Goal: Transaction & Acquisition: Purchase product/service

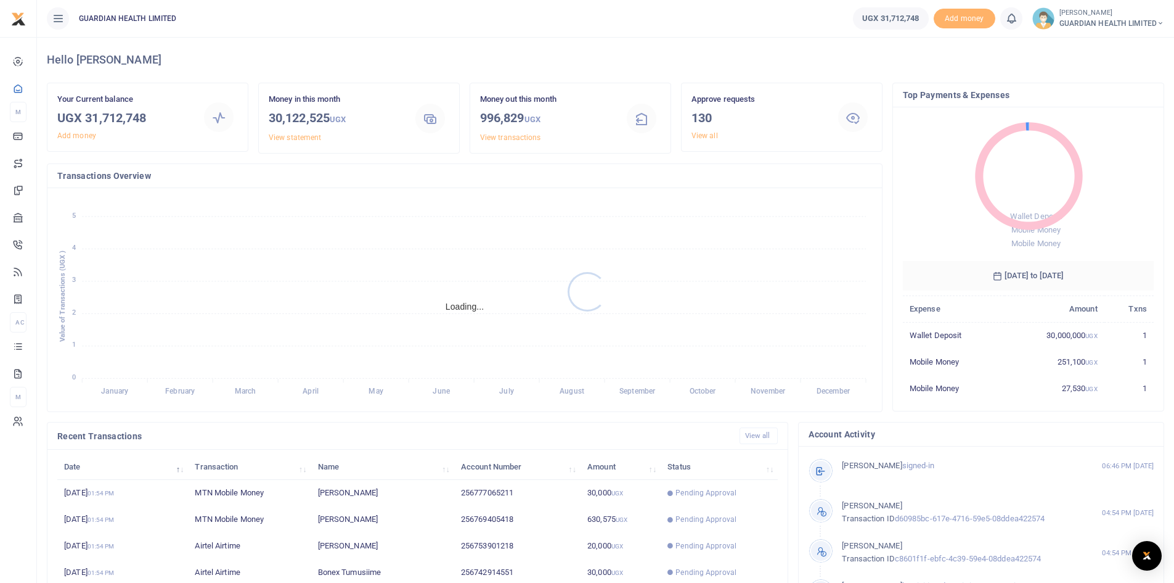
scroll to position [10, 10]
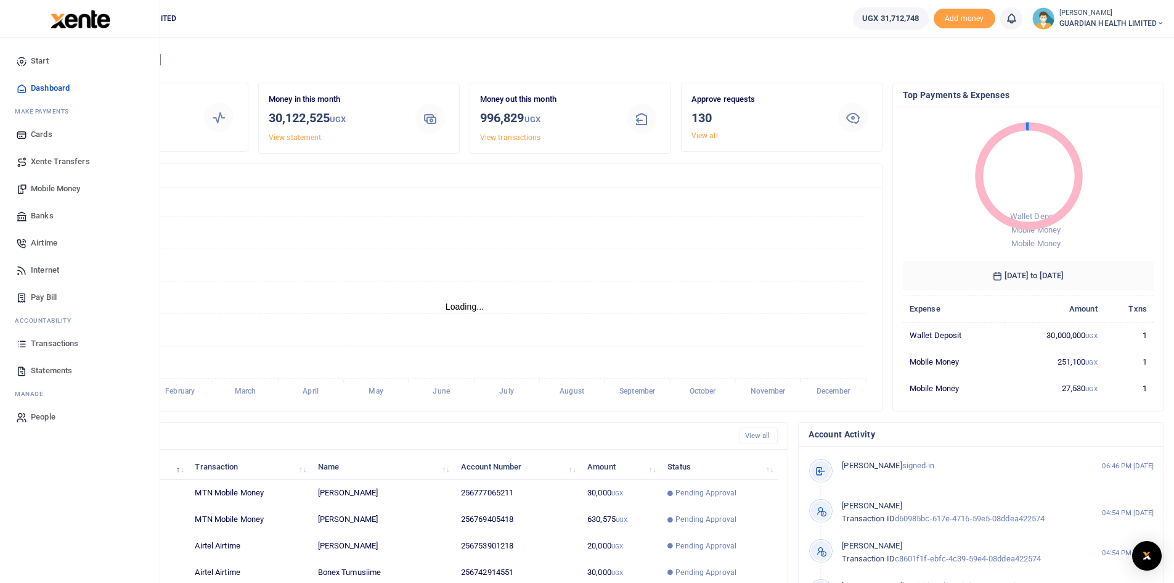
click at [70, 189] on span "Mobile Money" at bounding box center [55, 188] width 49 height 12
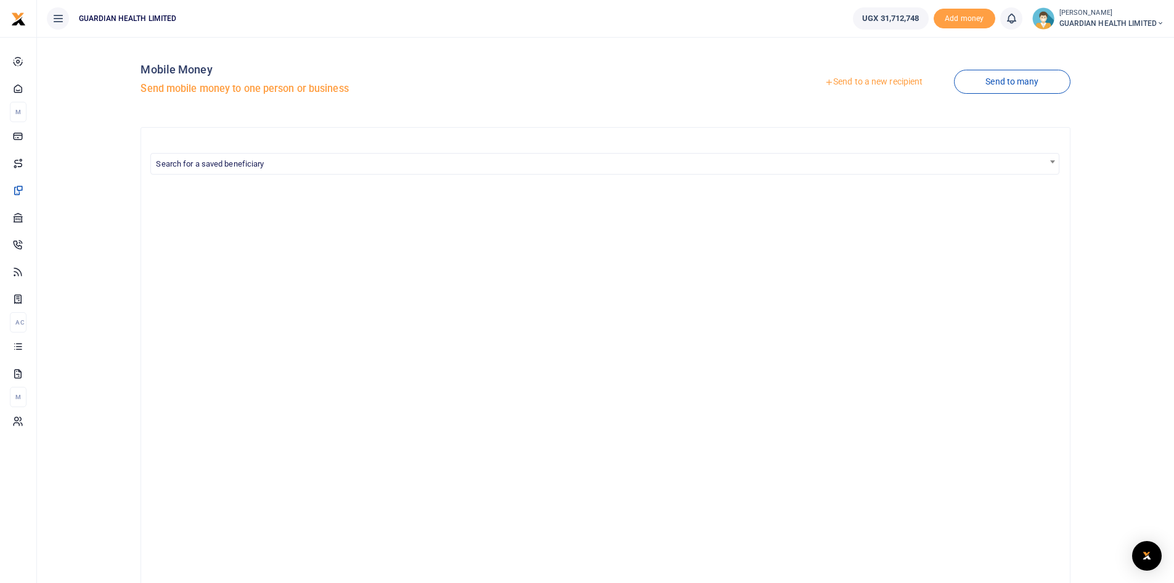
click at [896, 81] on link "Send to a new recipient" at bounding box center [873, 82] width 161 height 22
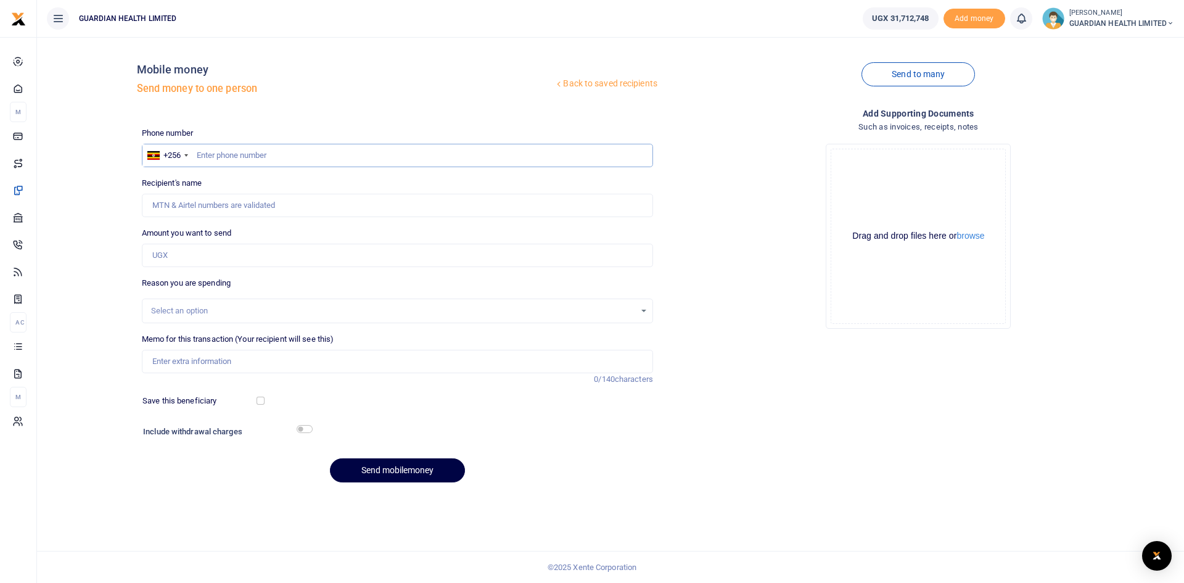
paste input "706739561"
click at [194, 154] on input "706739561" at bounding box center [397, 155] width 511 height 23
type input "706739561"
type input "Joseph Kasekende"
click at [194, 258] on input "Amount you want to send" at bounding box center [397, 255] width 511 height 23
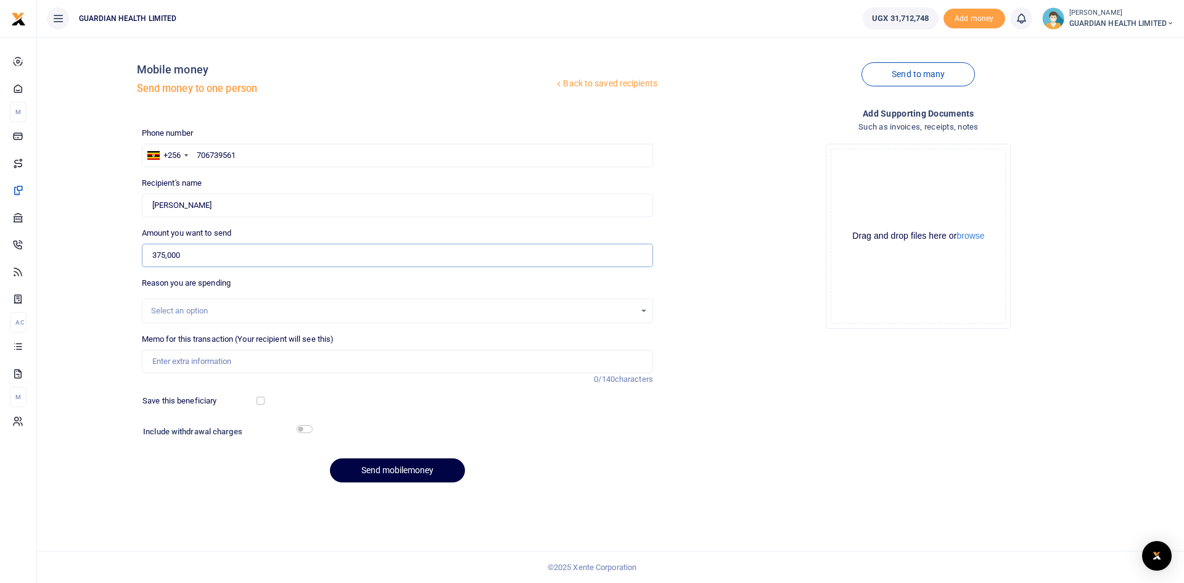
type input "375,000"
click at [236, 314] on div "Select an option" at bounding box center [393, 311] width 484 height 12
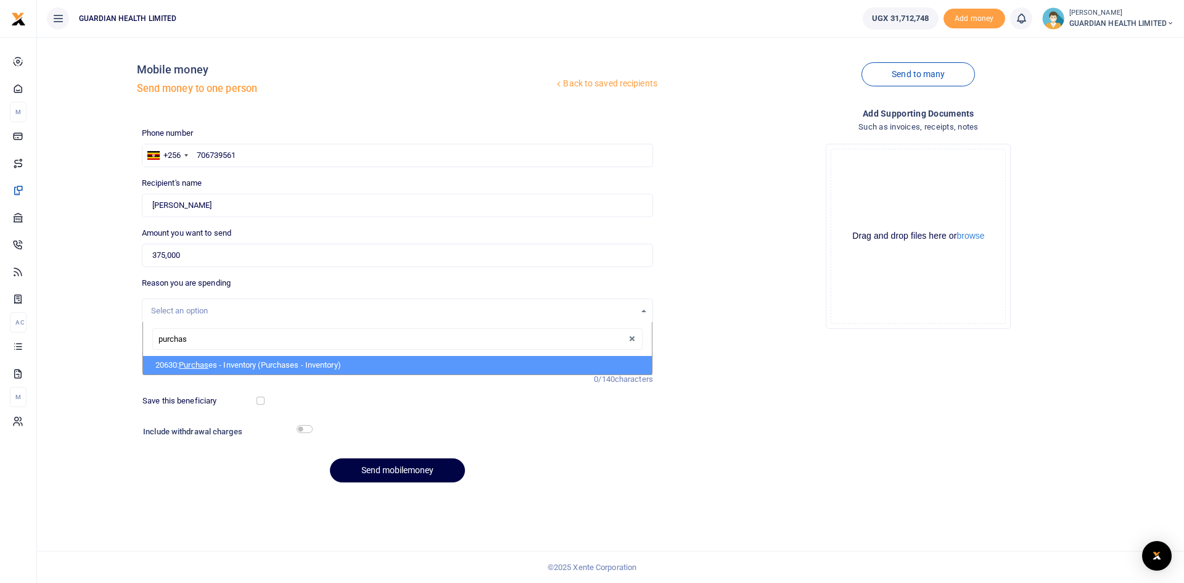
type input "purchase"
click at [210, 364] on span "Purchase" at bounding box center [196, 364] width 34 height 9
select select "5402"
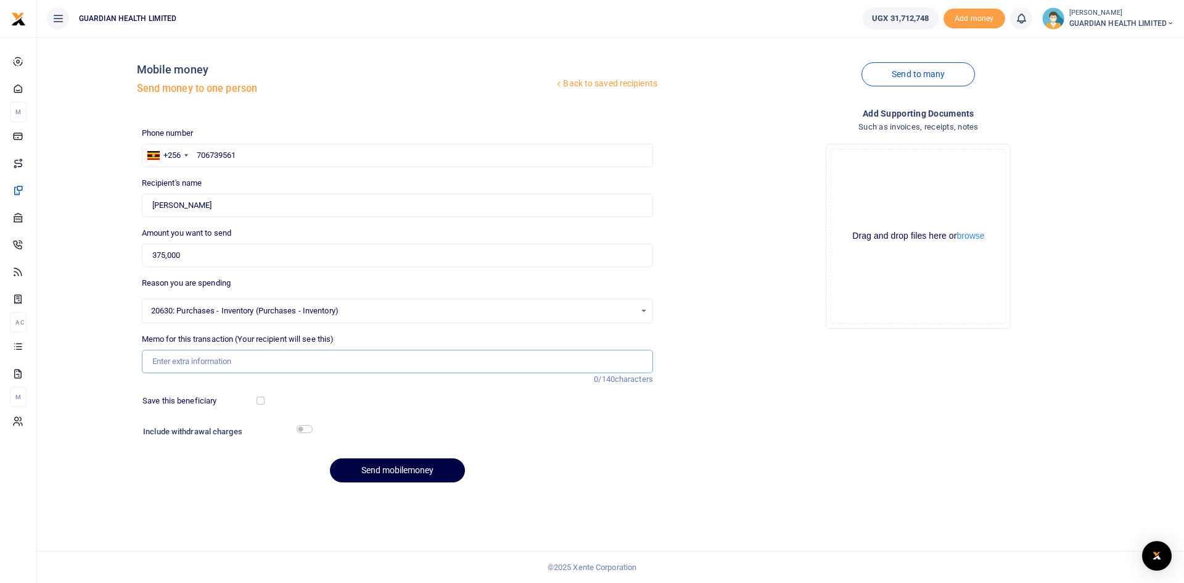
click at [215, 360] on input "Memo for this transaction (Your recipient will see this)" at bounding box center [397, 361] width 511 height 23
click at [249, 365] on input "Memo for this transaction (Your recipient will see this)" at bounding box center [397, 361] width 511 height 23
type input "Gulu and Mbale stock delivery"
click at [262, 402] on input "checkbox" at bounding box center [260, 400] width 8 height 8
checkbox input "true"
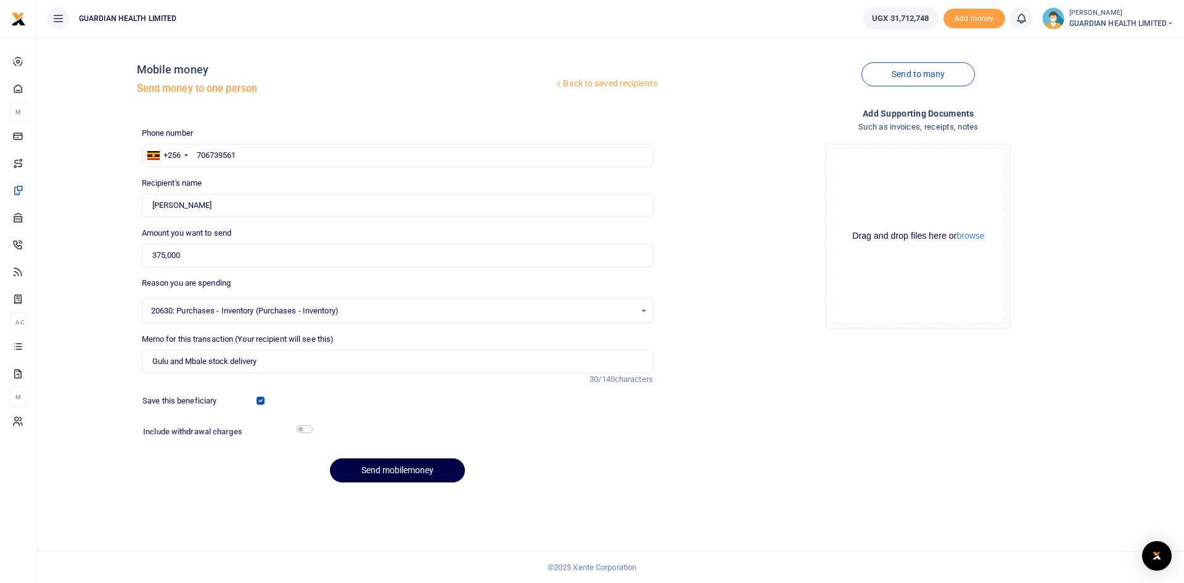
click at [305, 433] on h6 "Include withdrawal charges" at bounding box center [224, 432] width 163 height 10
click at [303, 430] on input "checkbox" at bounding box center [305, 429] width 16 height 8
checkbox input "true"
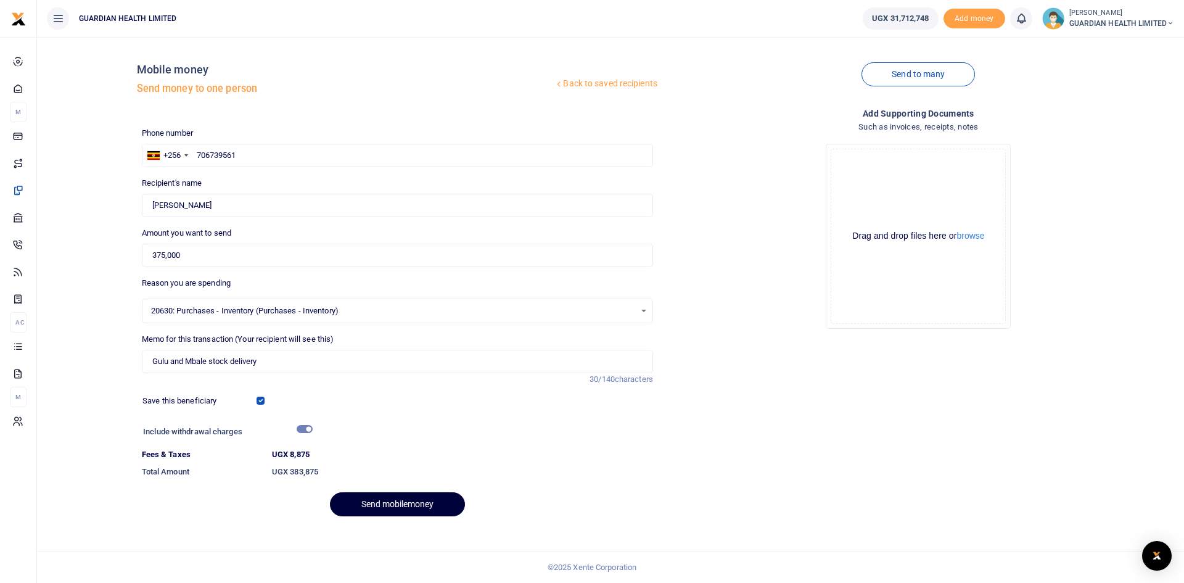
click at [366, 501] on button "Send mobilemoney" at bounding box center [397, 504] width 135 height 24
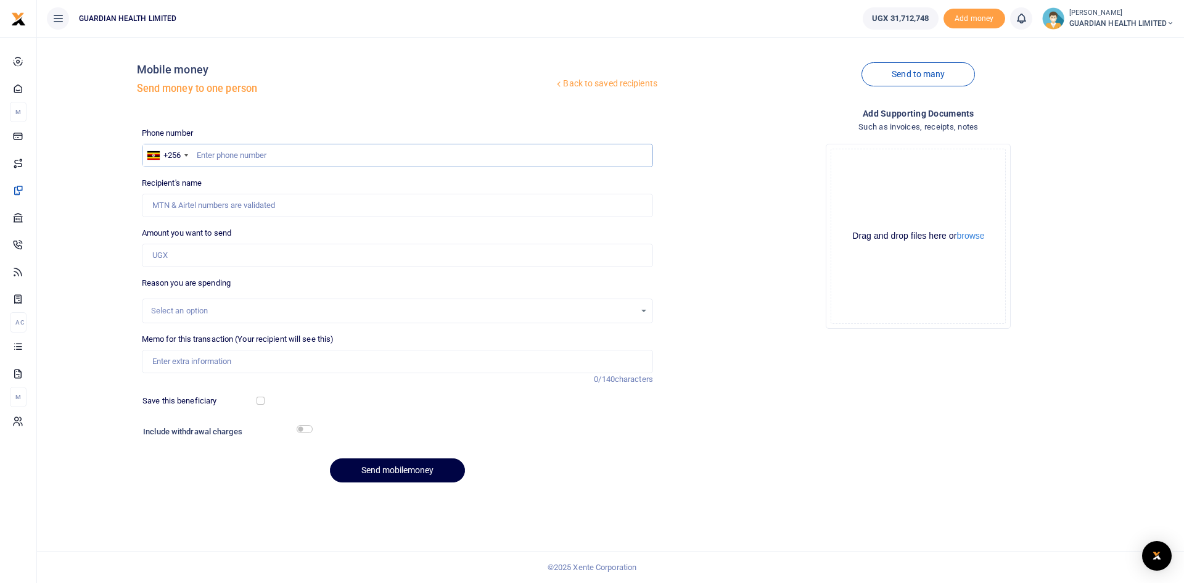
paste input "753336761"
click at [194, 155] on input "753336761" at bounding box center [397, 155] width 511 height 23
type input "753336761"
type input "Francis Kiberu"
click at [197, 259] on input "Amount you want to send" at bounding box center [397, 255] width 511 height 23
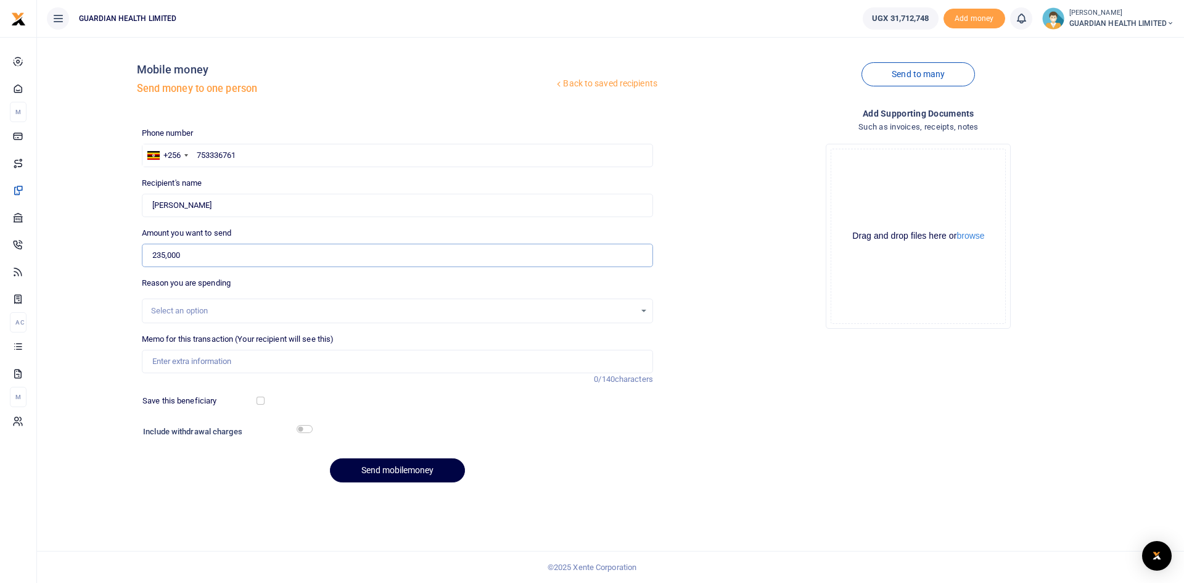
type input "235,000"
click at [203, 306] on div "Select an option" at bounding box center [393, 311] width 484 height 12
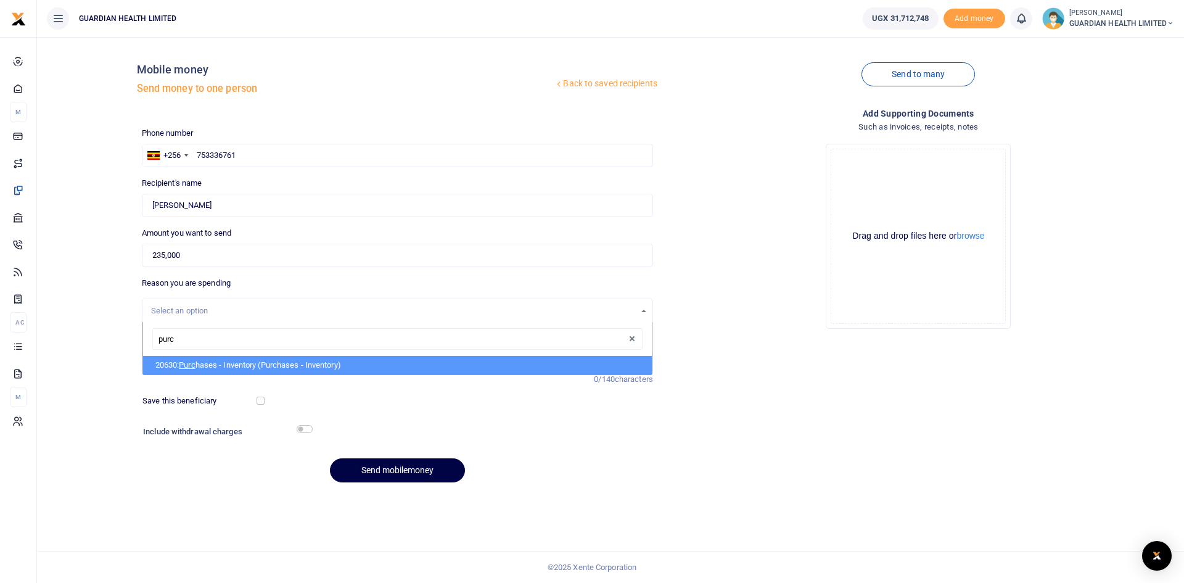
type input "purch"
click at [216, 363] on li "20630: Purch ases - Inventory (Purchases - Inventory)" at bounding box center [397, 365] width 509 height 18
select select "5402"
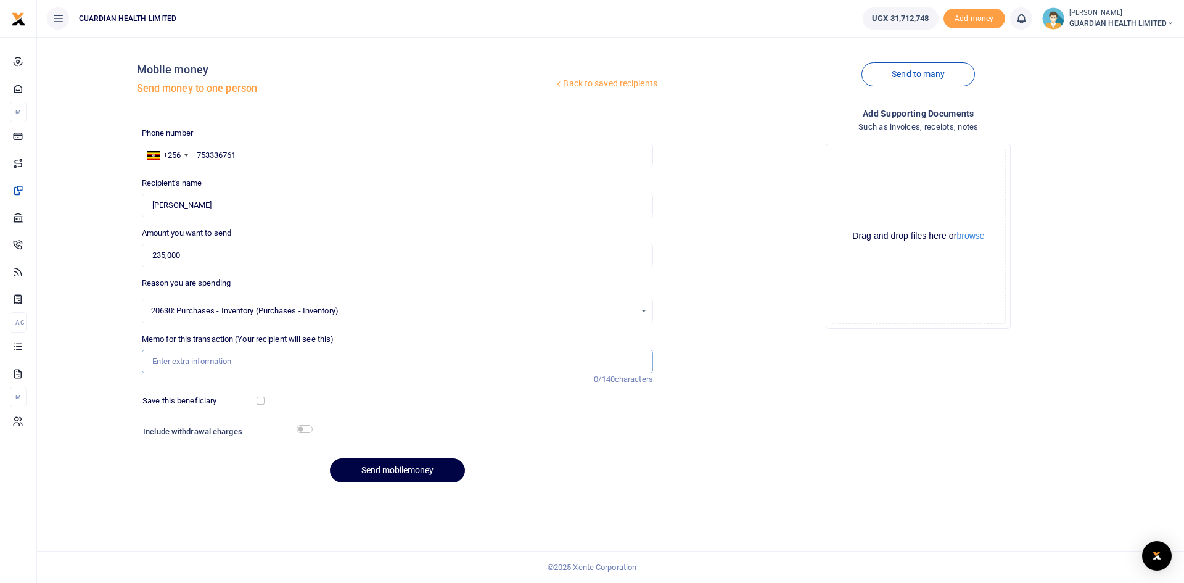
click at [216, 361] on input "Memo for this transaction (Your recipient will see this)" at bounding box center [397, 361] width 511 height 23
type input "Mbarara and Hoima stock delivery"
click at [256, 402] on div "Save this beneficiary" at bounding box center [200, 401] width 126 height 12
click at [259, 401] on input "checkbox" at bounding box center [260, 400] width 8 height 8
checkbox input "true"
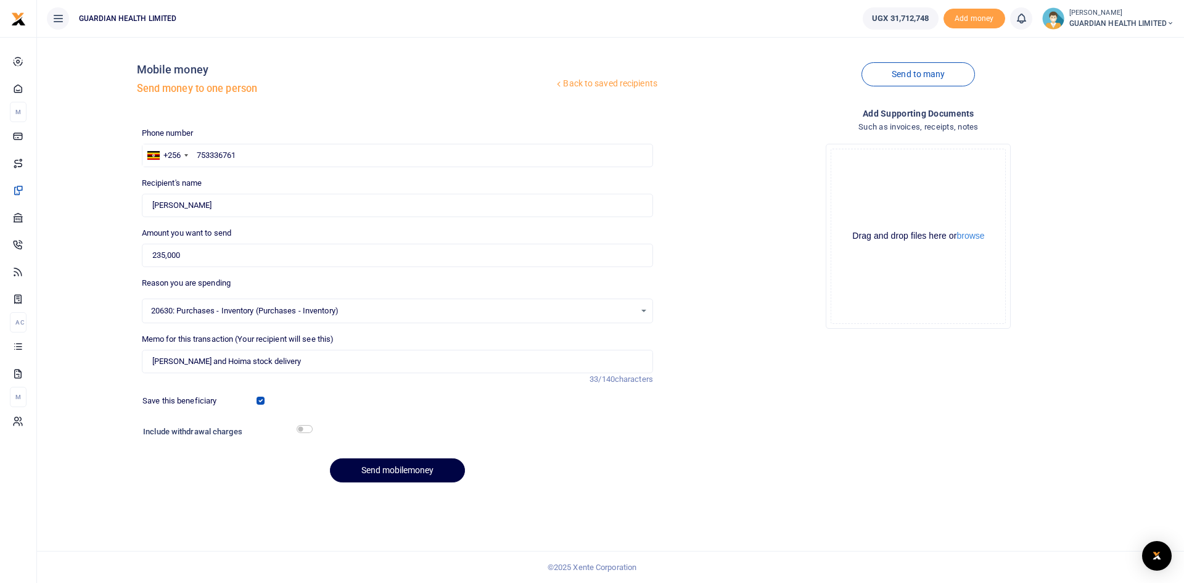
click at [303, 433] on h6 "Include withdrawal charges" at bounding box center [224, 432] width 163 height 10
click at [305, 428] on input "checkbox" at bounding box center [305, 429] width 16 height 8
checkbox input "true"
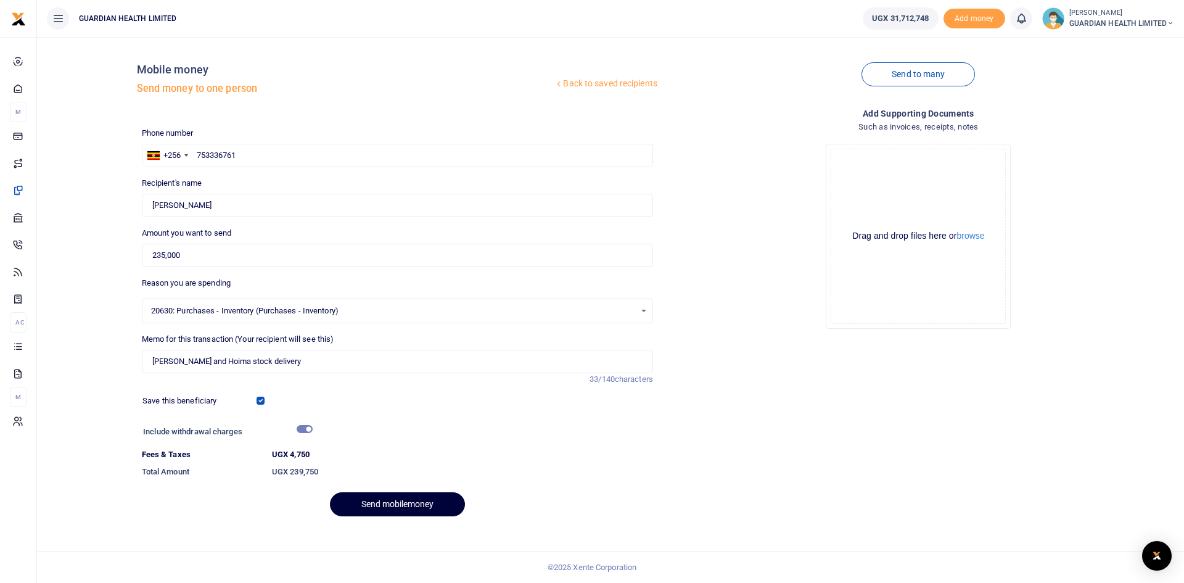
click at [388, 507] on button "Send mobilemoney" at bounding box center [397, 504] width 135 height 24
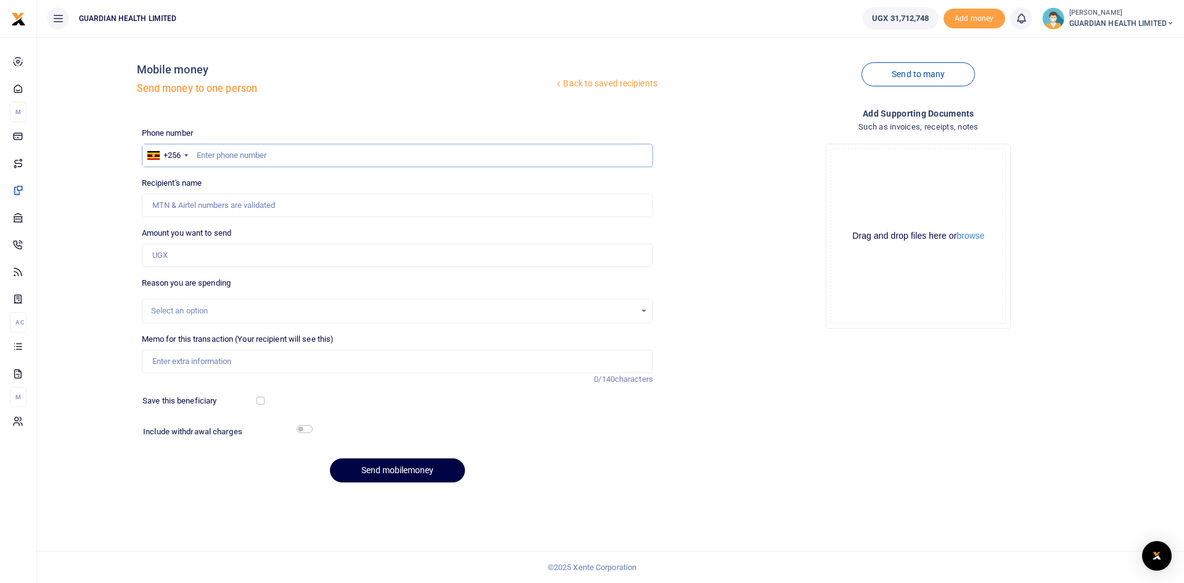
paste input "772383502"
click at [196, 155] on input "772383502" at bounding box center [397, 155] width 511 height 23
type input "772383502"
type input "[PERSON_NAME]"
click at [210, 256] on input "Amount you want to send" at bounding box center [397, 255] width 511 height 23
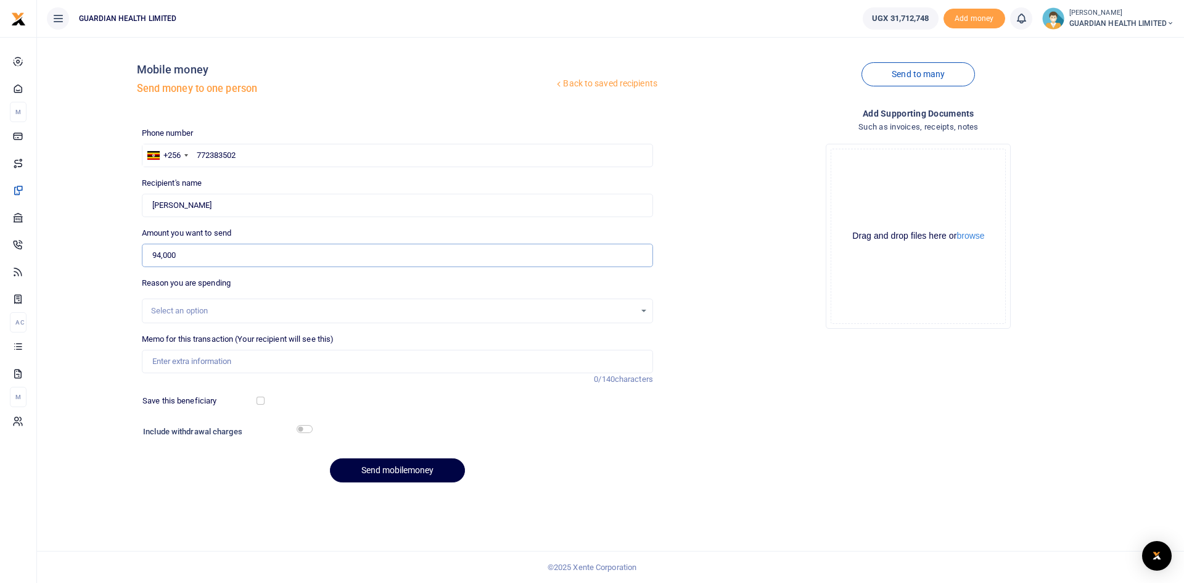
type input "94,000"
click at [203, 311] on div "Select an option" at bounding box center [393, 311] width 484 height 12
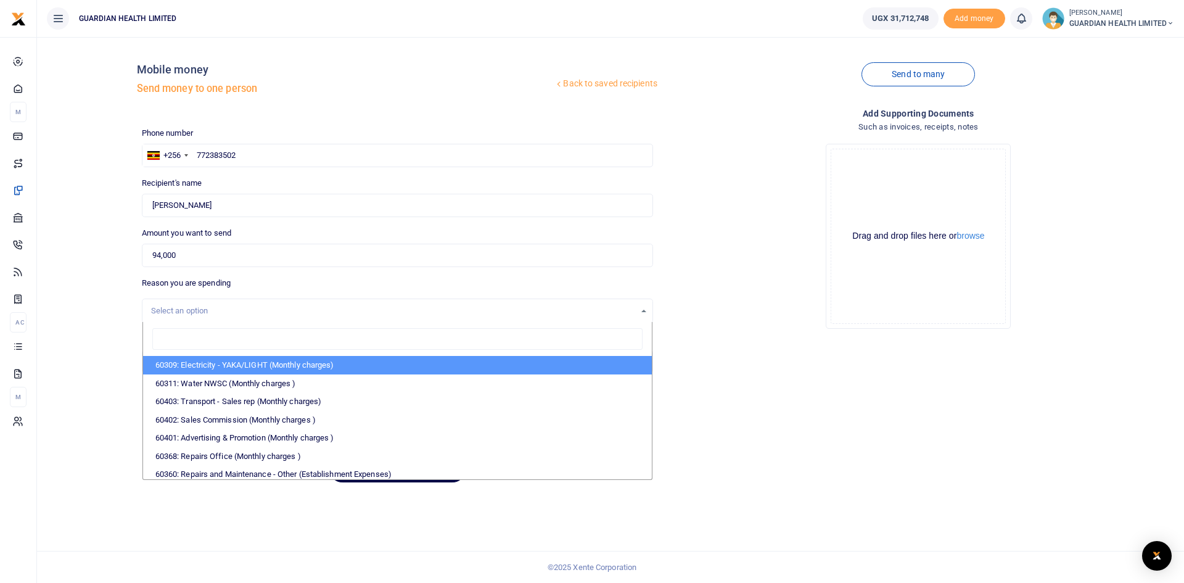
click at [210, 321] on div "Select an option 60309: Electricity - YAKA/LIGHT (Monthly charges) 60311: Water…" at bounding box center [397, 310] width 511 height 25
click at [210, 335] on input "search" at bounding box center [397, 339] width 490 height 22
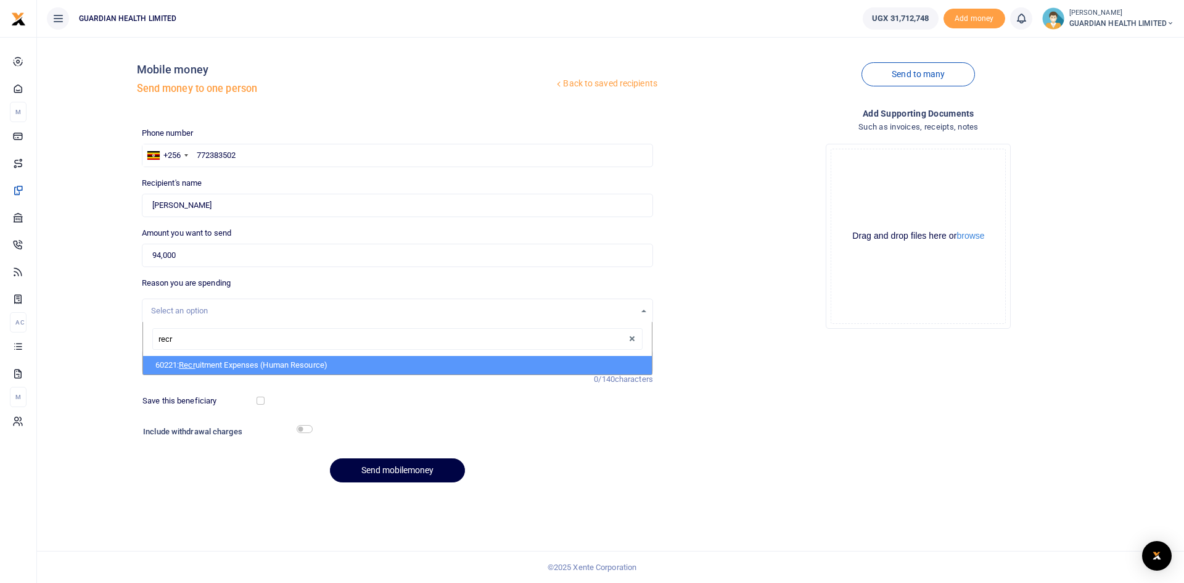
type input "recru"
click at [218, 364] on li "60221: Recru itment Expenses (Human Resource)" at bounding box center [397, 365] width 509 height 18
select select "5394"
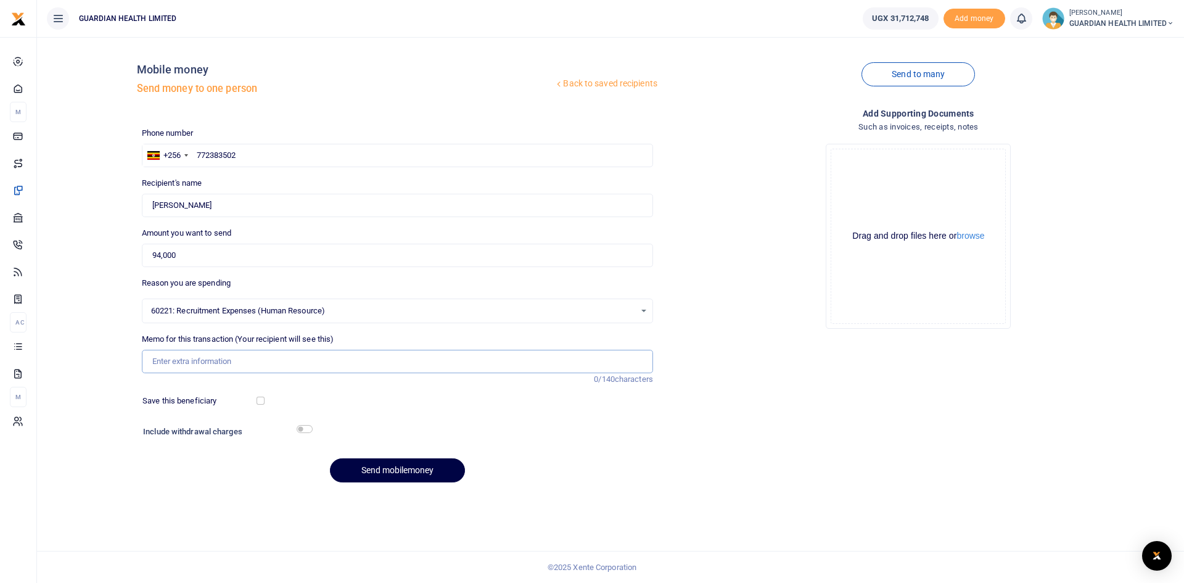
click at [196, 359] on input "Memo for this transaction (Your recipient will see this)" at bounding box center [397, 361] width 511 height 23
paste input "Buying breakfast for Interviewers(eeb)"
drag, startPoint x: 290, startPoint y: 363, endPoint x: 346, endPoint y: 364, distance: 55.5
click at [346, 364] on input "Buying breakfast for Interviewers(eeb)" at bounding box center [397, 361] width 511 height 23
click at [288, 365] on input "Buying breakfast for InterviewersEbee" at bounding box center [397, 361] width 511 height 23
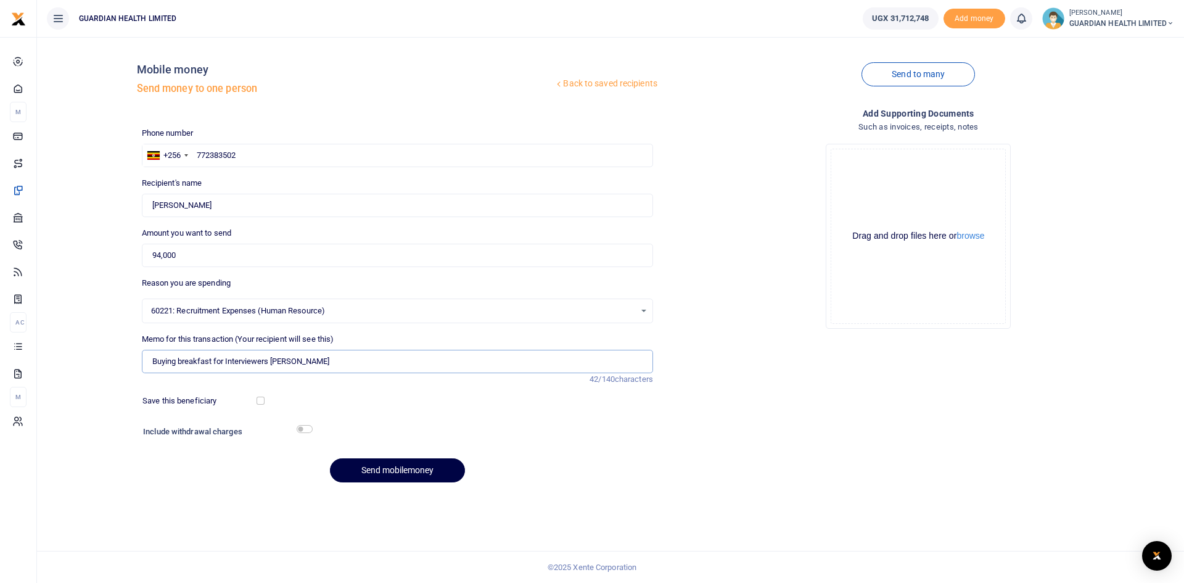
click at [328, 363] on input "Buying breakfast for Interviewers [PERSON_NAME]" at bounding box center [397, 361] width 511 height 23
paste input "Trainers& Trainees"
click at [347, 361] on input "Buying breakfast for Interviewers Ebee Trainers& Trainees" at bounding box center [397, 361] width 511 height 23
type input "Buying breakfast for Interviewers Ebee Trainers Trainees"
click at [262, 399] on input "checkbox" at bounding box center [260, 400] width 8 height 8
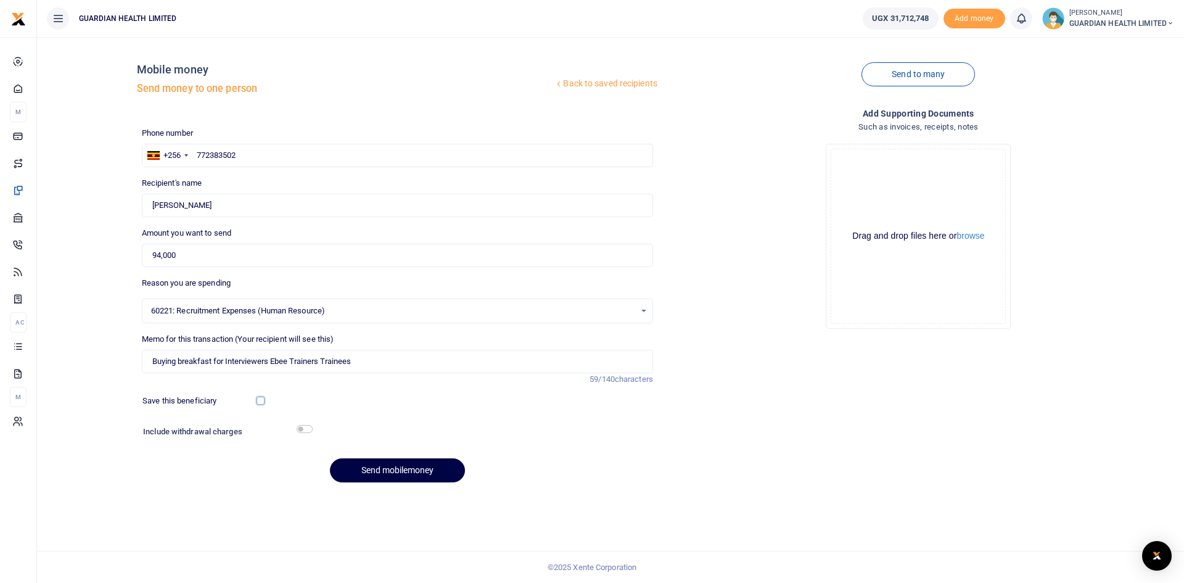
checkbox input "true"
click at [304, 429] on input "checkbox" at bounding box center [305, 429] width 16 height 8
checkbox input "true"
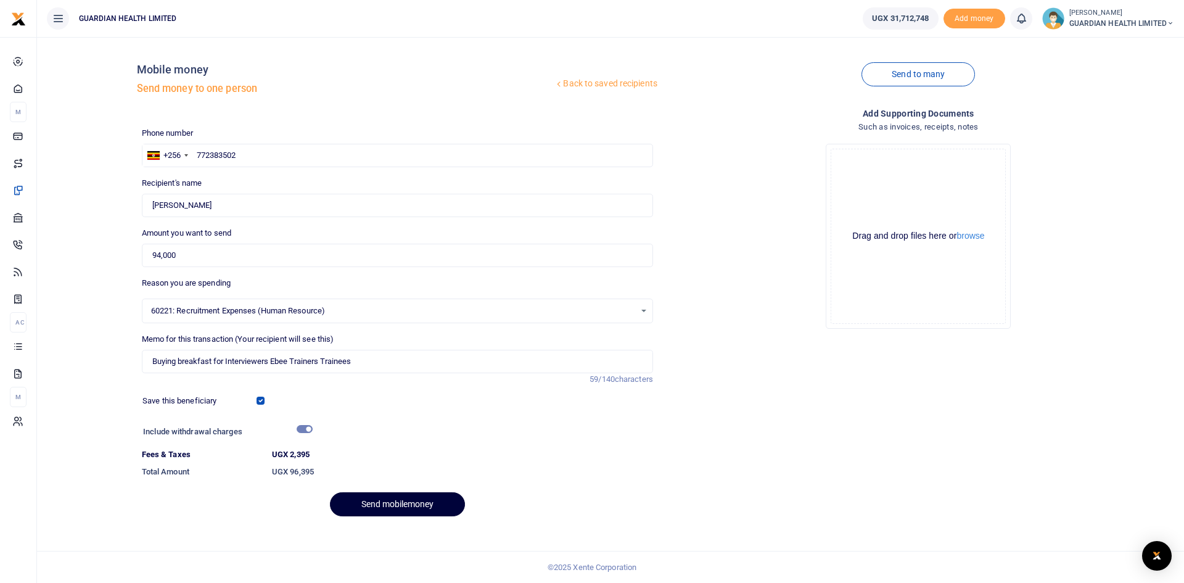
click at [374, 506] on button "Send mobilemoney" at bounding box center [397, 504] width 135 height 24
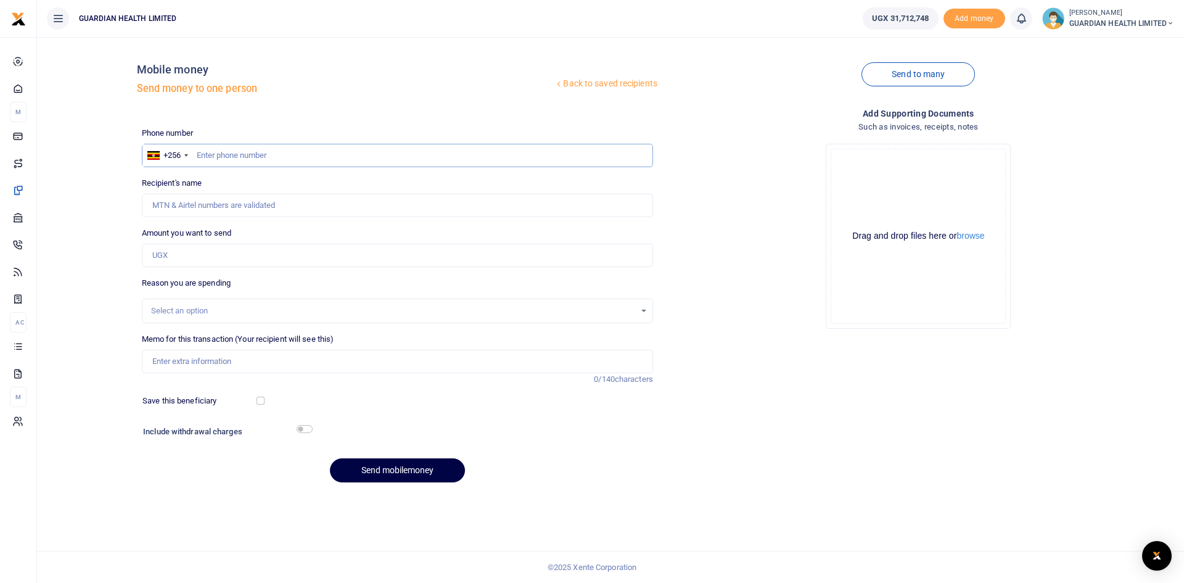
click at [262, 159] on input "text" at bounding box center [397, 155] width 511 height 23
paste input "758240030"
click at [196, 154] on input "758240030" at bounding box center [397, 155] width 511 height 23
type input "758240030"
click at [219, 258] on input "Amount you want to send" at bounding box center [397, 255] width 511 height 23
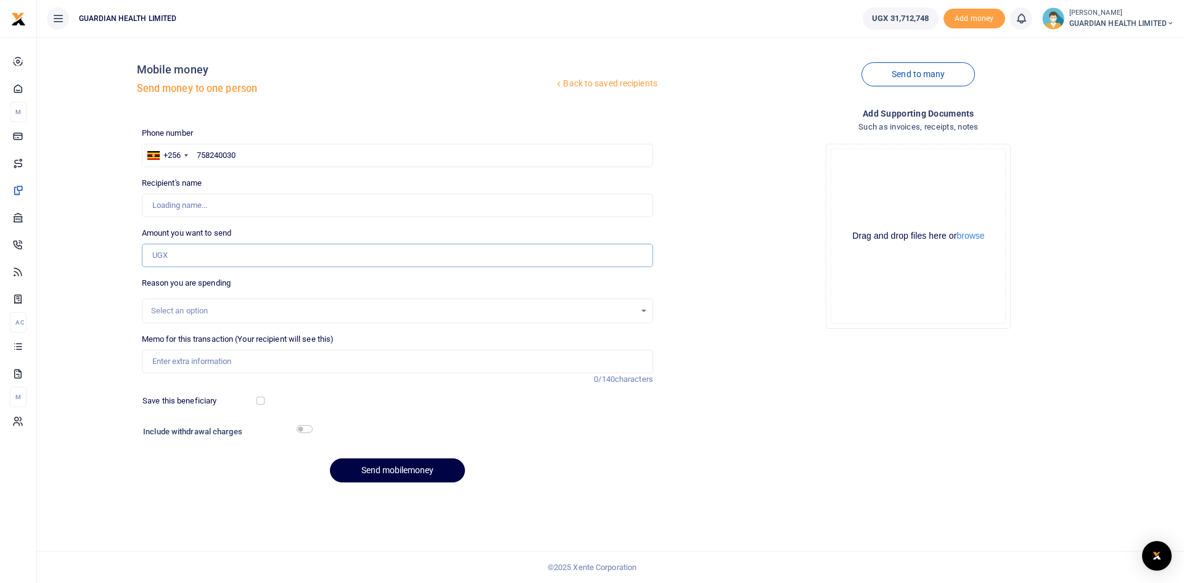
type input "[PERSON_NAME]"
type input "120,000"
click at [227, 311] on div "Select an option" at bounding box center [393, 311] width 484 height 12
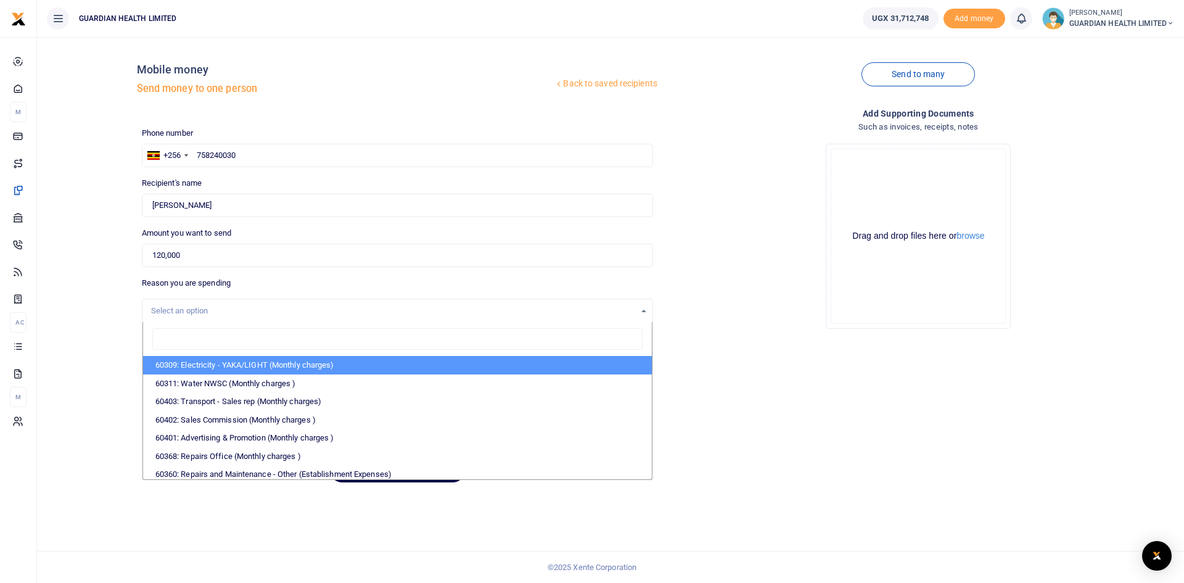
click at [221, 308] on div "Select an option" at bounding box center [393, 311] width 484 height 12
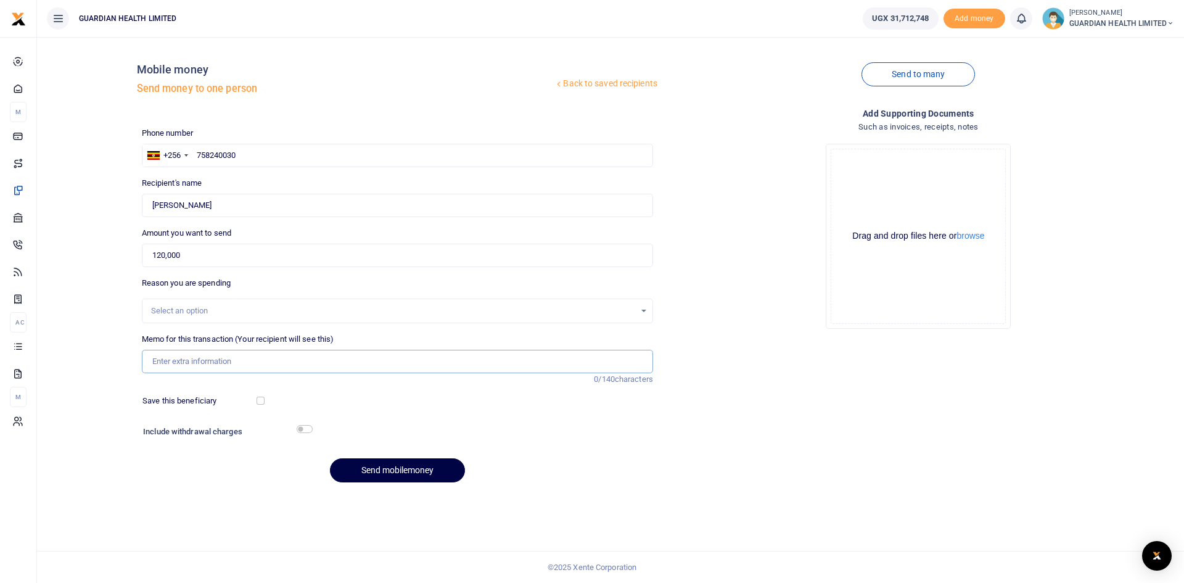
click at [197, 365] on input "Memo for this transaction (Your recipient will see this)" at bounding box center [397, 361] width 511 height 23
paste input "Mowing& cleaning Compound"
click at [206, 359] on input "Mowing& cleaning Compound" at bounding box center [397, 361] width 511 height 23
type input "Mowing and cleaning Compound"
click at [260, 396] on input "checkbox" at bounding box center [260, 400] width 8 height 8
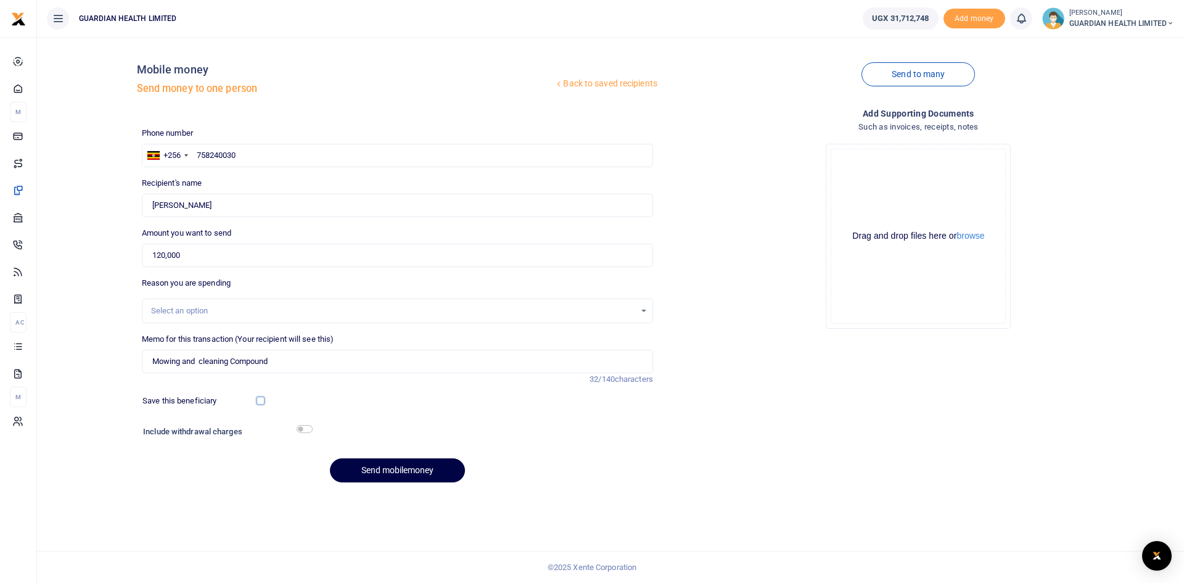
checkbox input "true"
click at [303, 430] on input "checkbox" at bounding box center [305, 429] width 16 height 8
checkbox input "true"
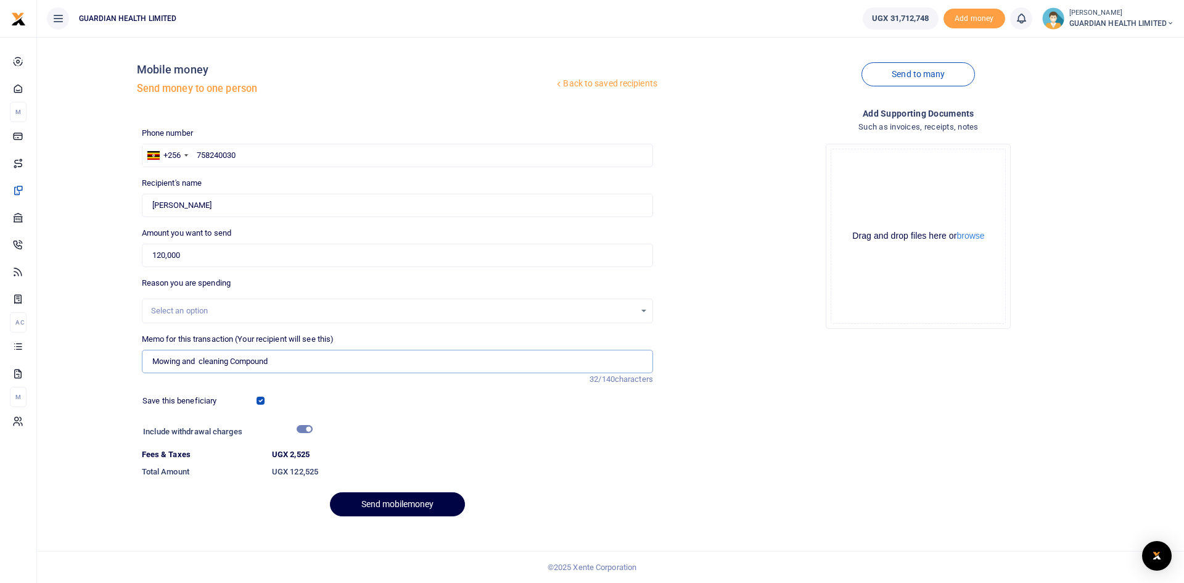
click at [169, 364] on input "Mowing and cleaning Compound" at bounding box center [397, 361] width 511 height 23
type input "Mowing and cleaning Compound"
click at [215, 311] on div "Select an option" at bounding box center [393, 311] width 484 height 12
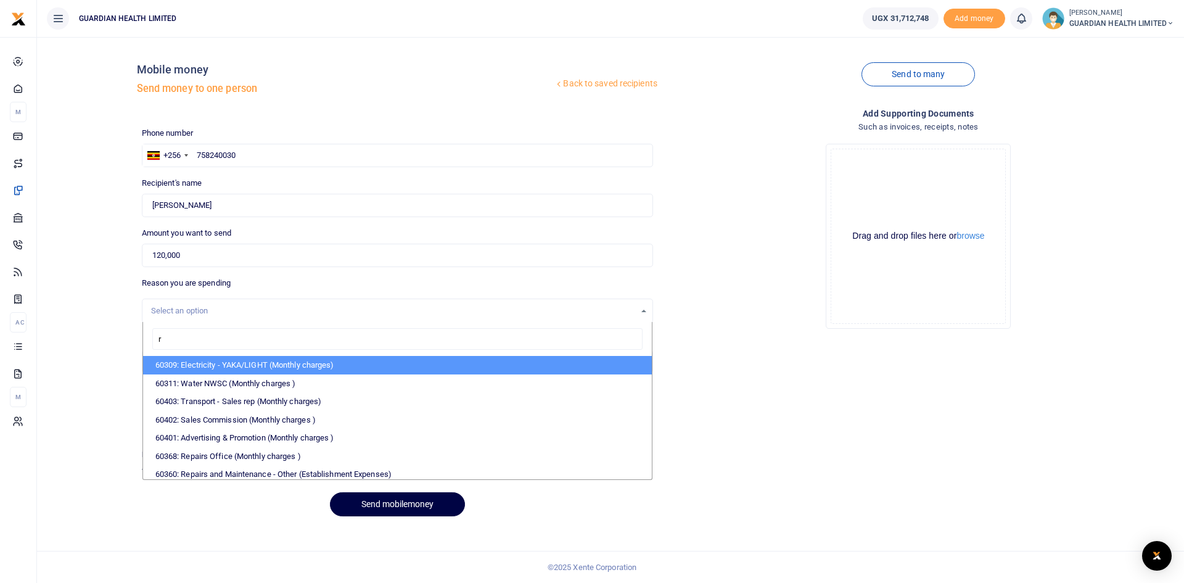
type input "re"
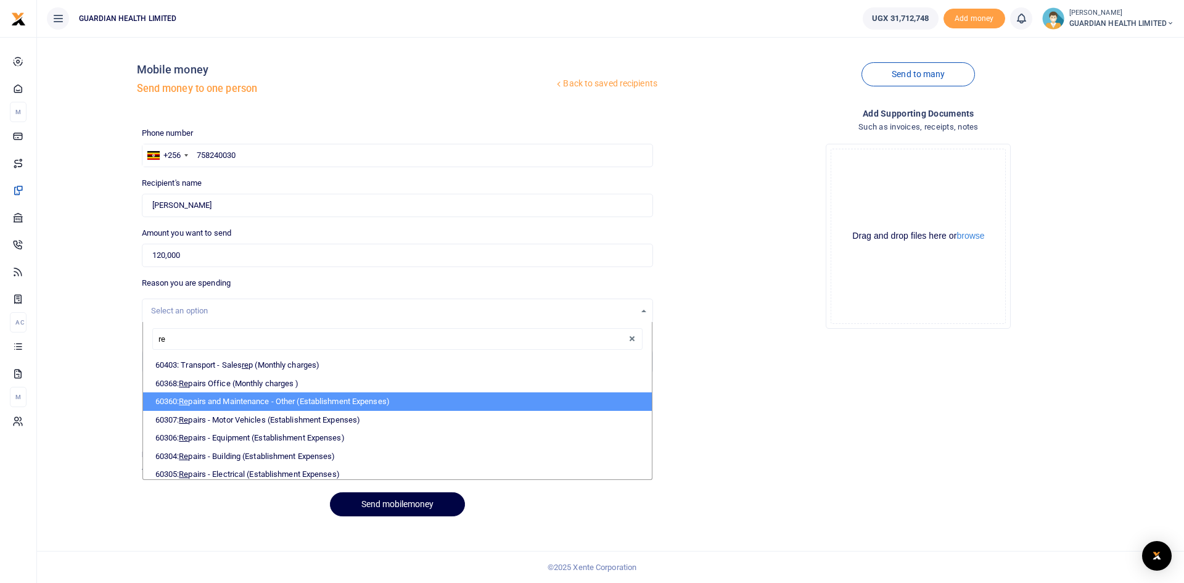
click at [239, 396] on li "60360: Re pairs and Maintenance - Other (Establishment Expenses)" at bounding box center [397, 401] width 509 height 18
select select "5386"
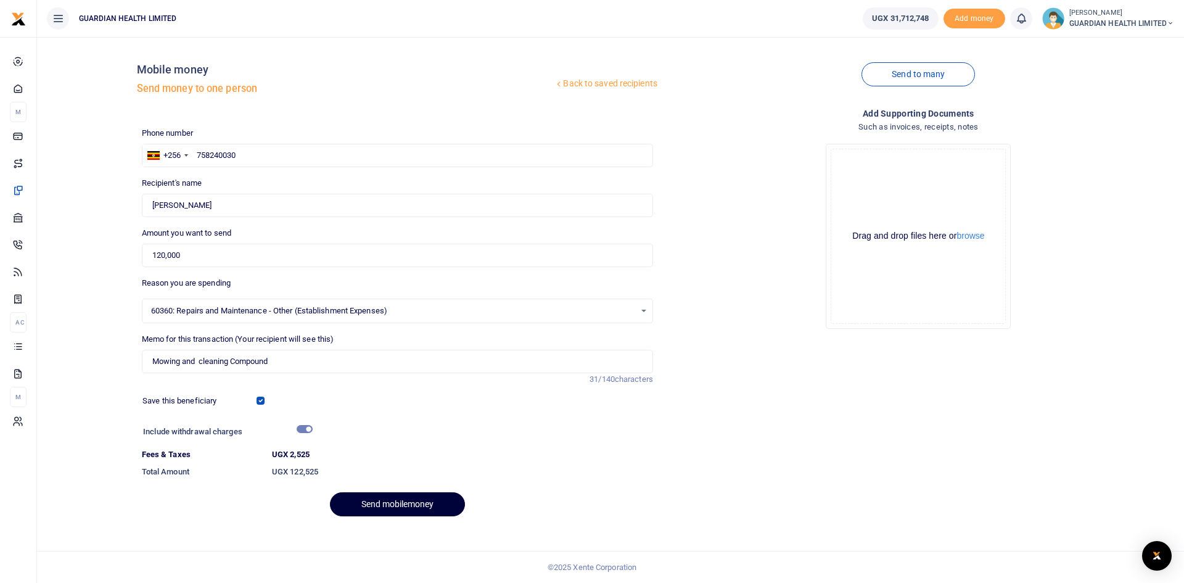
click at [383, 504] on button "Send mobilemoney" at bounding box center [397, 504] width 135 height 24
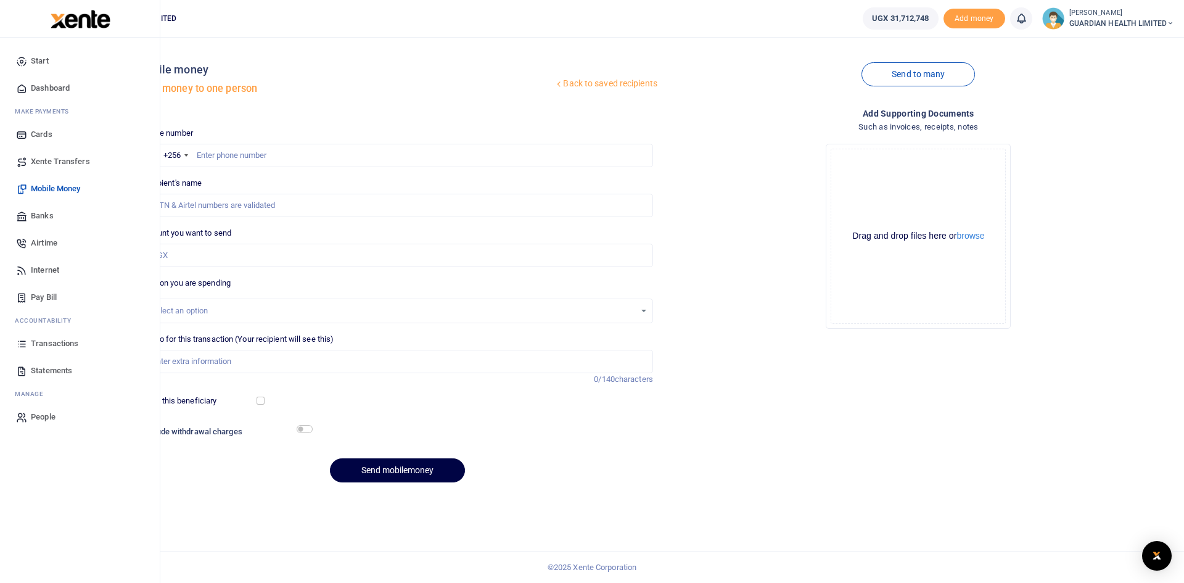
click at [54, 87] on span "Dashboard" at bounding box center [50, 88] width 39 height 12
